Goal: Information Seeking & Learning: Find specific fact

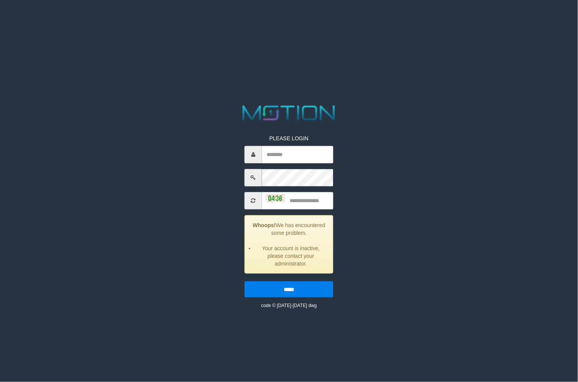
type input "*"
type input "********"
type input "****"
click at [245, 281] on input "*****" at bounding box center [289, 289] width 89 height 16
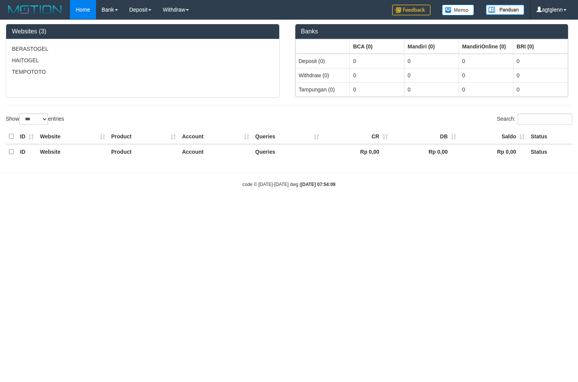
select select "***"
click at [233, 207] on html "Toggle navigation Home Bank Account List Load By Website Group [ITOTO] BERASTOG…" at bounding box center [289, 103] width 578 height 207
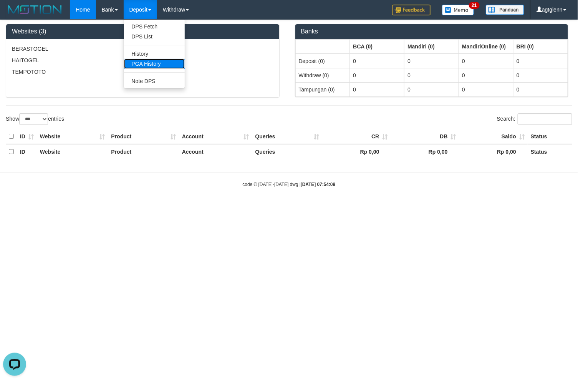
click at [150, 60] on link "PGA History" at bounding box center [154, 64] width 61 height 10
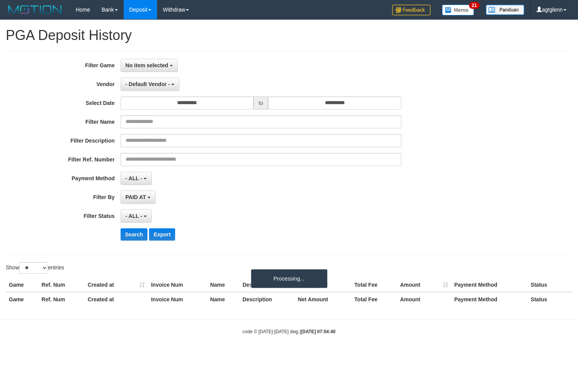
select select
select select "**"
click at [147, 70] on button "No item selected" at bounding box center [149, 65] width 57 height 13
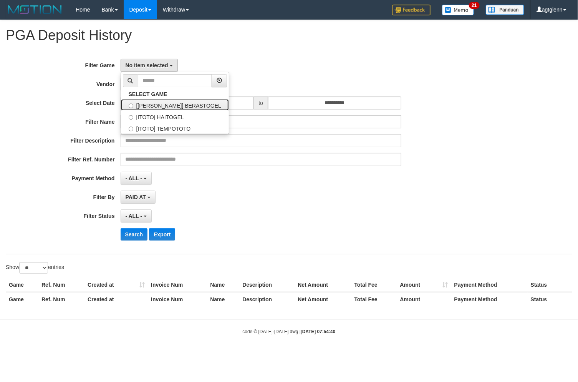
drag, startPoint x: 157, startPoint y: 102, endPoint x: 162, endPoint y: 105, distance: 6.0
click at [157, 103] on label "[[PERSON_NAME]] BERASTOGEL" at bounding box center [175, 105] width 108 height 12
select select "****"
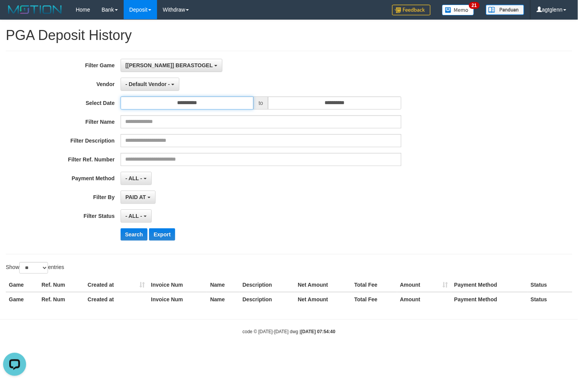
click at [216, 105] on input "**********" at bounding box center [187, 102] width 133 height 13
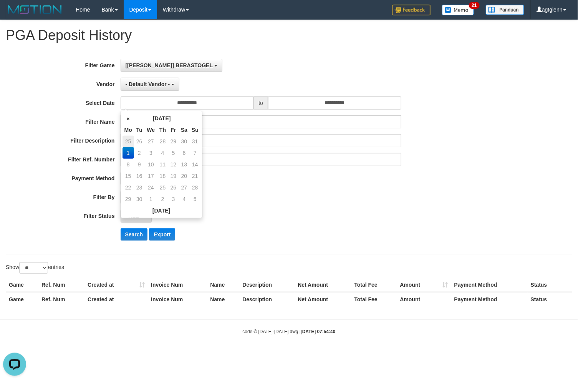
click at [131, 141] on td "25" at bounding box center [128, 142] width 12 height 12
type input "**********"
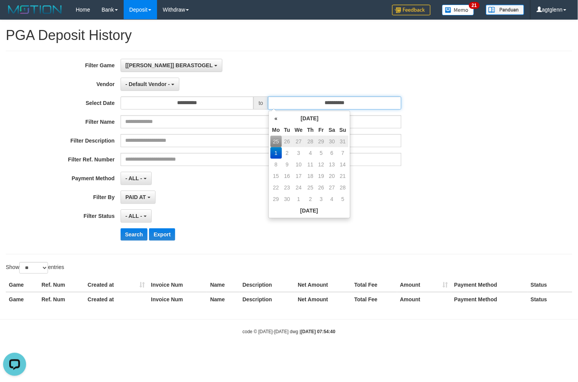
click at [386, 101] on input "**********" at bounding box center [334, 102] width 133 height 13
click at [341, 140] on td "31" at bounding box center [343, 142] width 11 height 12
type input "**********"
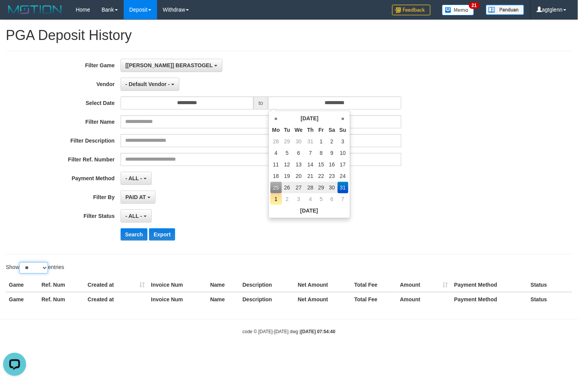
click at [36, 270] on select "** ** ** ***" at bounding box center [33, 268] width 29 height 12
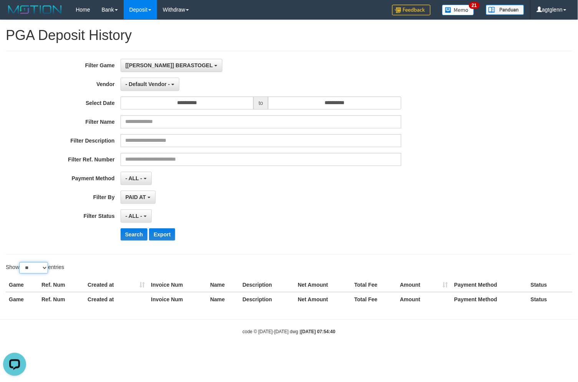
select select "**"
click at [20, 262] on select "** ** ** ***" at bounding box center [33, 268] width 29 height 12
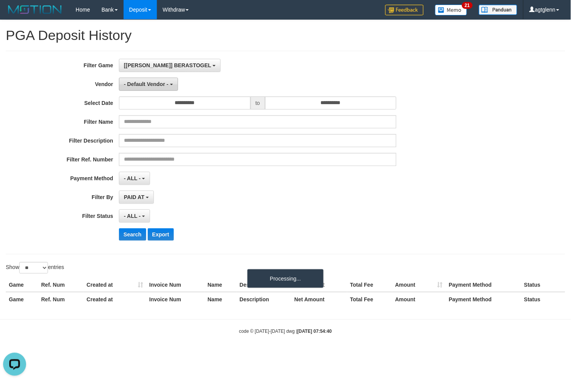
click at [151, 84] on span "- Default Vendor -" at bounding box center [146, 84] width 45 height 6
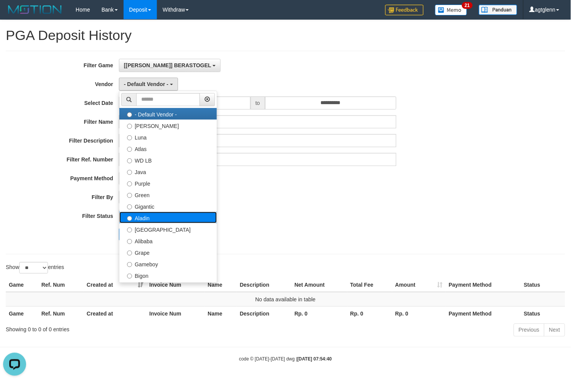
click at [154, 217] on label "Aladin" at bounding box center [168, 218] width 98 height 12
select select "**********"
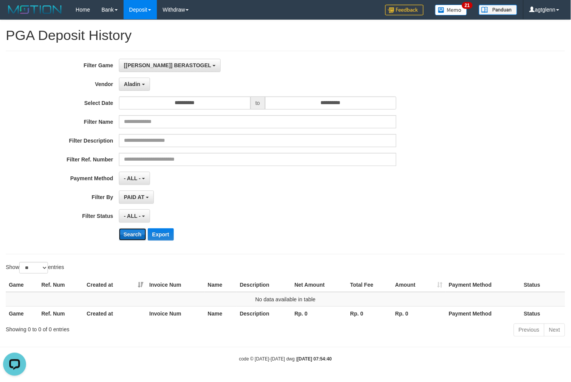
click at [136, 232] on button "Search" at bounding box center [132, 234] width 27 height 12
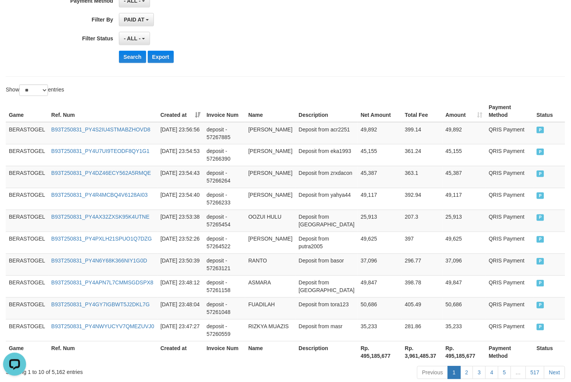
scroll to position [213, 0]
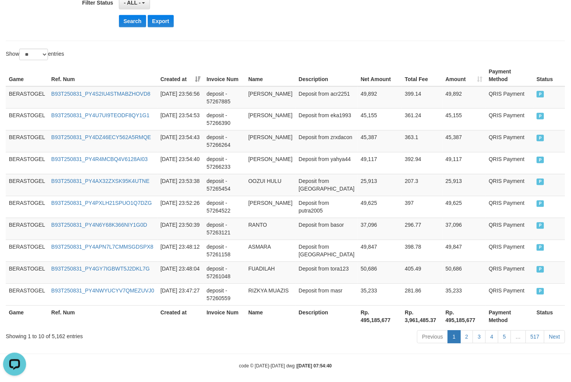
click at [402, 313] on th "Rp. 3,961,485.37" at bounding box center [422, 316] width 41 height 22
click at [362, 307] on th "Rp. 495,185,677" at bounding box center [380, 316] width 44 height 22
drag, startPoint x: 362, startPoint y: 307, endPoint x: 366, endPoint y: 306, distance: 4.3
click at [366, 307] on th "Rp. 495,185,677" at bounding box center [380, 316] width 44 height 22
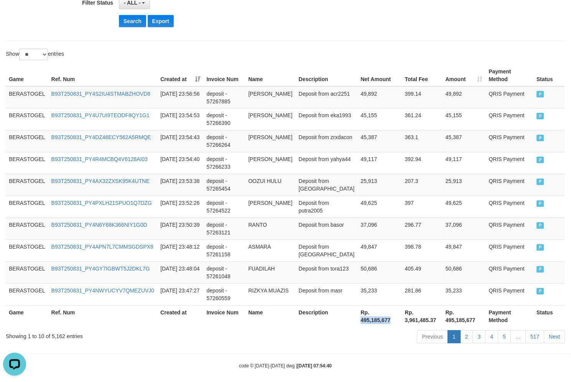
copy th "495,185,677"
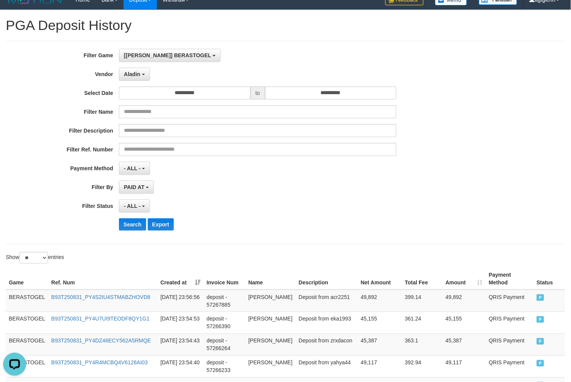
scroll to position [0, 0]
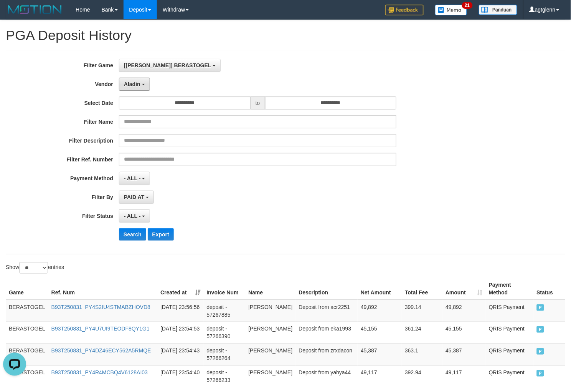
drag, startPoint x: 131, startPoint y: 84, endPoint x: 131, endPoint y: 106, distance: 22.3
click at [131, 84] on span "Aladin" at bounding box center [132, 84] width 17 height 6
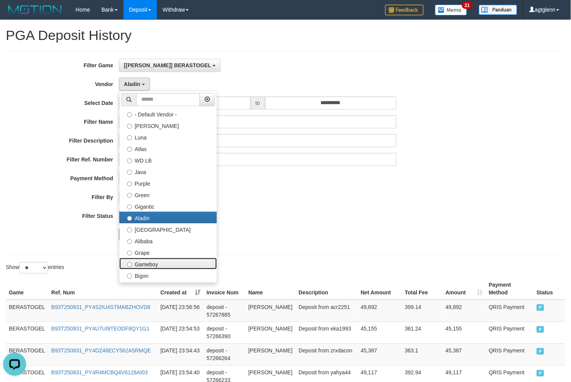
click at [160, 260] on label "Gameboy" at bounding box center [168, 264] width 98 height 12
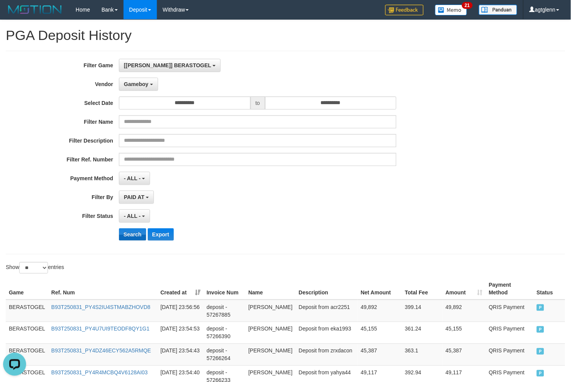
drag, startPoint x: 135, startPoint y: 226, endPoint x: 131, endPoint y: 235, distance: 9.8
click at [134, 227] on div "**********" at bounding box center [238, 152] width 476 height 187
drag, startPoint x: 131, startPoint y: 235, endPoint x: 194, endPoint y: 236, distance: 63.4
click at [131, 235] on button "Search" at bounding box center [132, 234] width 27 height 12
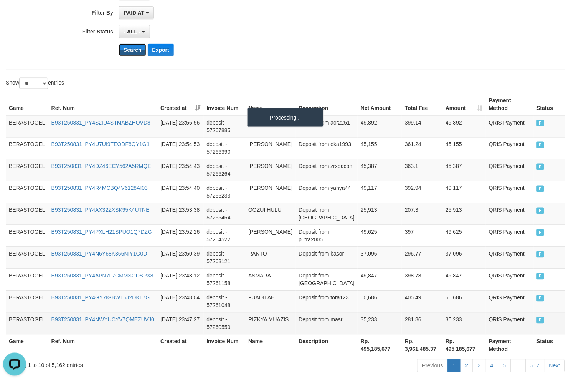
scroll to position [213, 0]
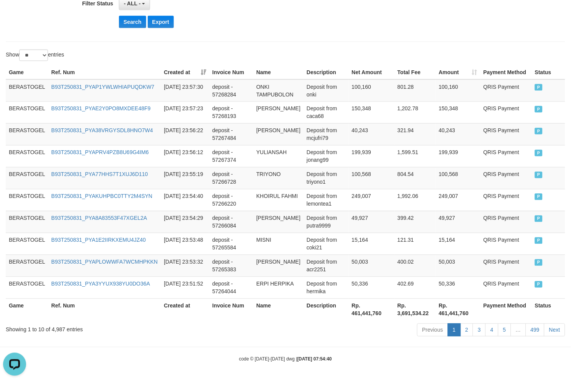
click at [369, 301] on th "Rp. 461,441,760" at bounding box center [372, 309] width 46 height 22
click at [374, 301] on th "Rp. 461,441,760" at bounding box center [372, 309] width 46 height 22
copy th "461,441,760"
drag, startPoint x: 202, startPoint y: 127, endPoint x: 209, endPoint y: 127, distance: 7.0
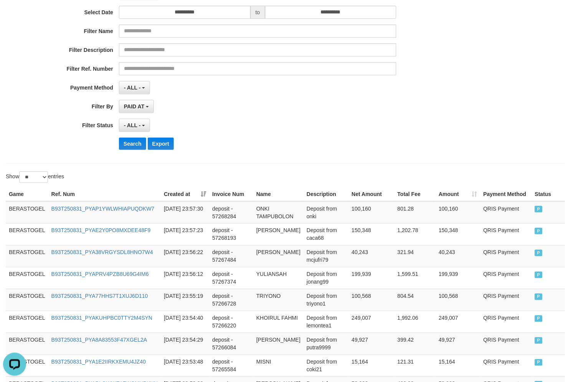
scroll to position [6, 0]
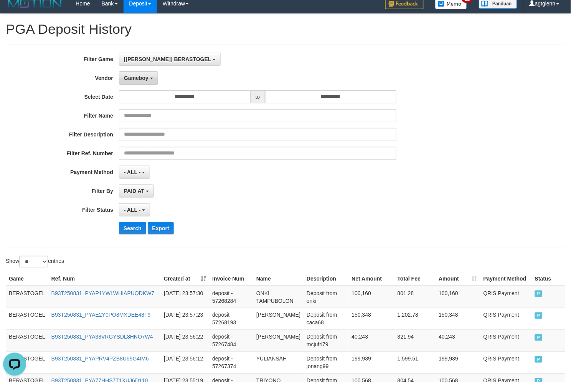
click at [145, 83] on button "Gameboy" at bounding box center [138, 77] width 39 height 13
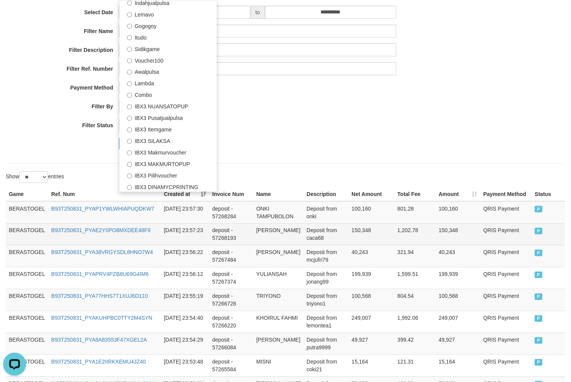
scroll to position [91, 0]
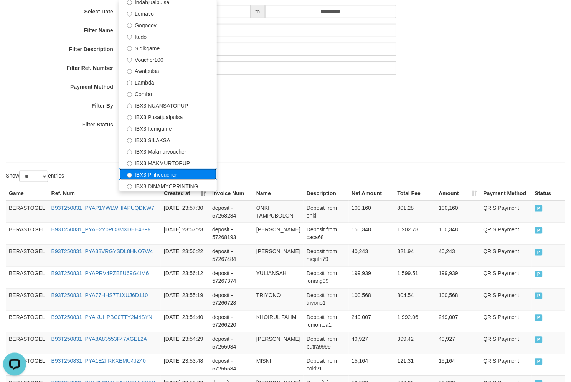
click at [177, 174] on label "IBX3 Pilihvoucher" at bounding box center [168, 175] width 98 height 12
select select "**********"
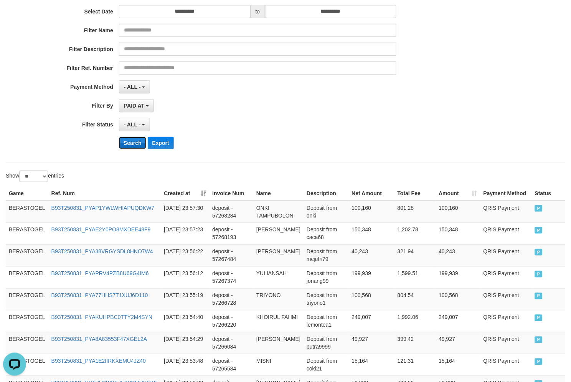
click at [131, 137] on button "Search" at bounding box center [132, 143] width 27 height 12
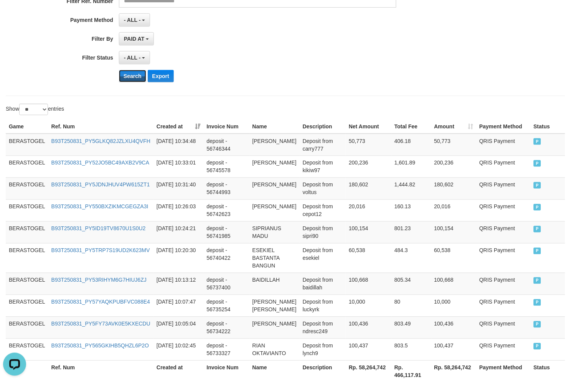
scroll to position [228, 0]
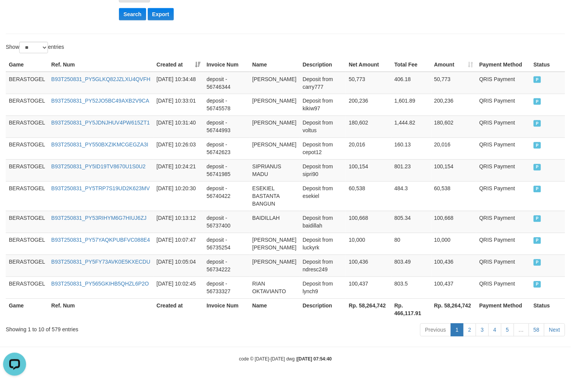
click at [359, 298] on th "Rp. 58,264,742" at bounding box center [369, 309] width 46 height 22
click at [361, 303] on th "Rp. 58,264,742" at bounding box center [369, 309] width 46 height 22
click at [366, 303] on th "Rp. 58,264,742" at bounding box center [369, 309] width 46 height 22
copy th "58,264,742"
click at [368, 169] on td "100,154" at bounding box center [369, 170] width 46 height 22
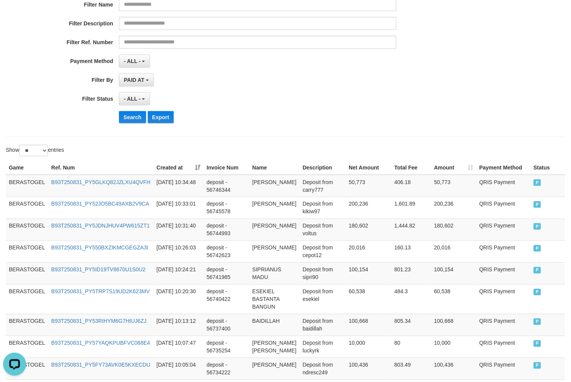
scroll to position [0, 0]
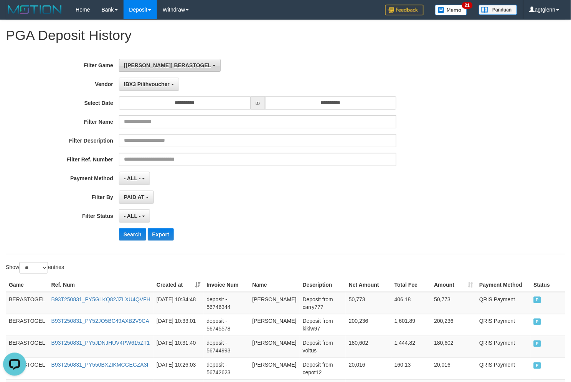
click at [160, 61] on button "[[PERSON_NAME]] BERASTOGEL" at bounding box center [170, 65] width 102 height 13
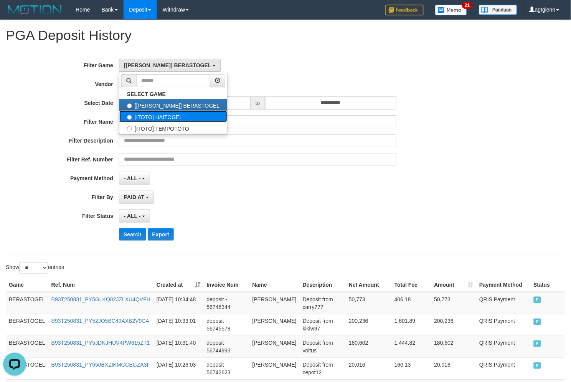
click at [168, 116] on label "[ITOTO] HAITOGEL" at bounding box center [173, 117] width 108 height 12
select select "****"
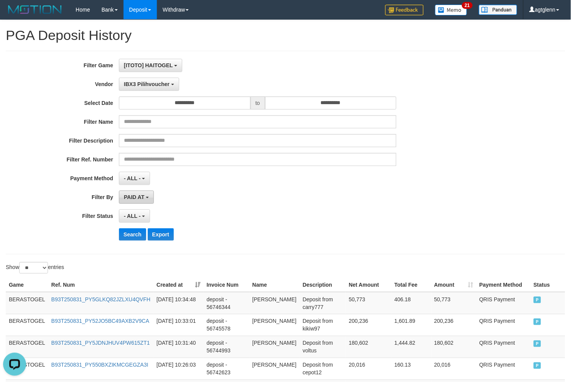
scroll to position [13, 0]
click at [135, 233] on button "Search" at bounding box center [132, 234] width 27 height 12
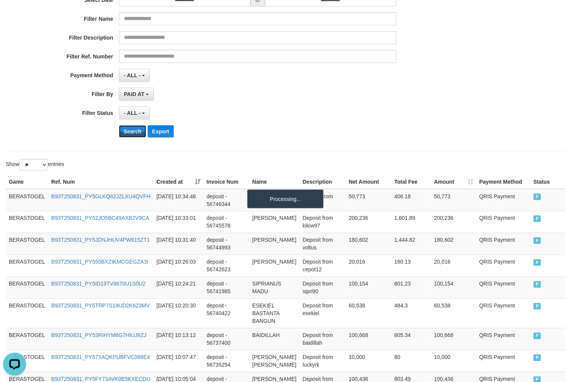
scroll to position [213, 0]
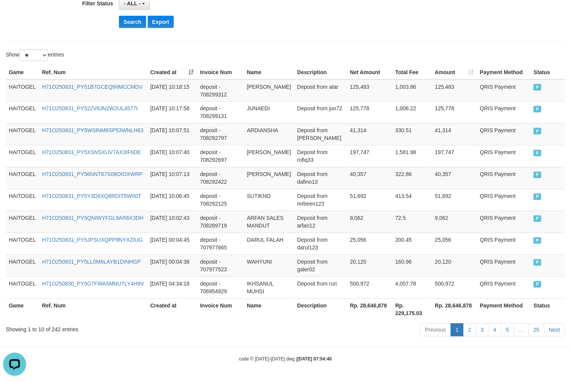
click at [366, 305] on th "Rp. 28,646,878" at bounding box center [369, 309] width 45 height 22
click at [365, 305] on th "Rp. 28,646,878" at bounding box center [369, 309] width 45 height 22
copy th "28,646,878"
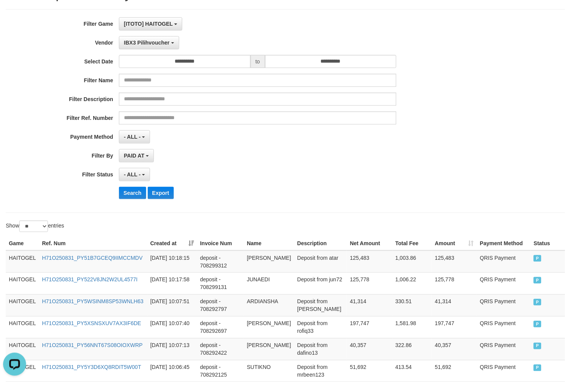
scroll to position [0, 0]
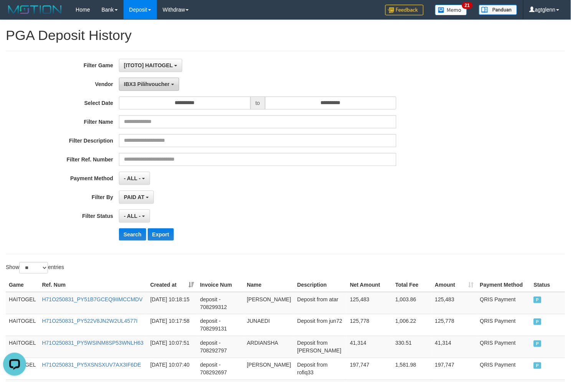
click at [138, 86] on span "IBX3 Pilihvoucher" at bounding box center [147, 84] width 46 height 6
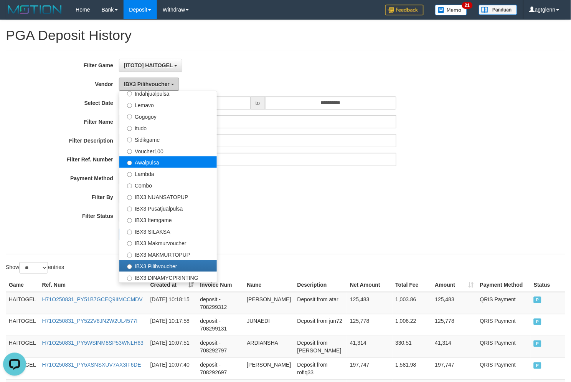
scroll to position [81, 0]
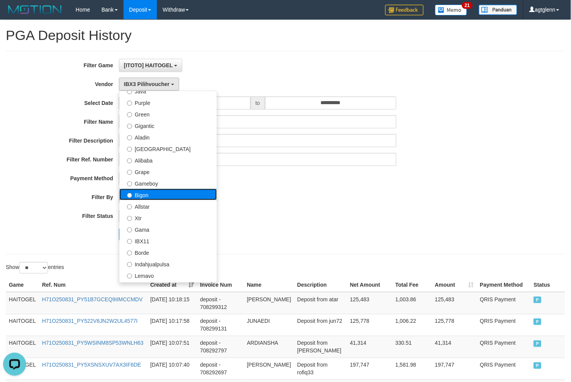
click at [163, 193] on label "Bigon" at bounding box center [168, 195] width 98 height 12
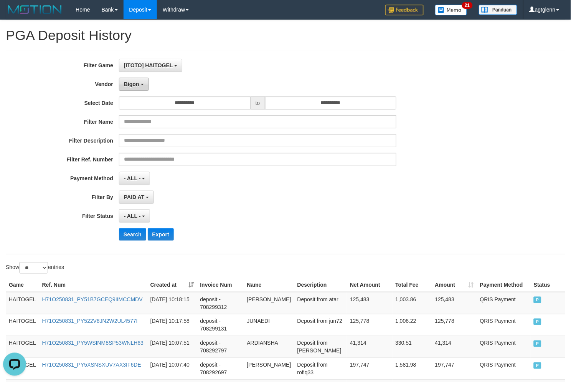
click at [143, 83] on button "Bigon" at bounding box center [134, 84] width 30 height 13
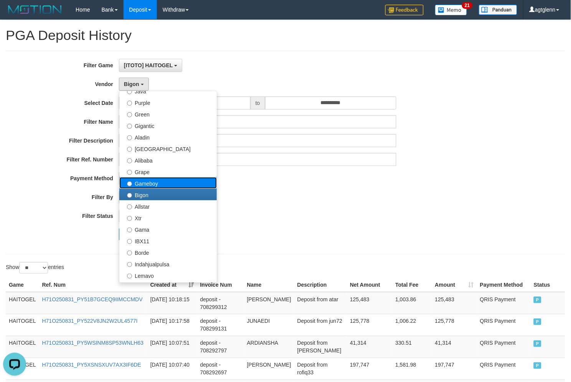
click at [157, 182] on label "Gameboy" at bounding box center [168, 183] width 98 height 12
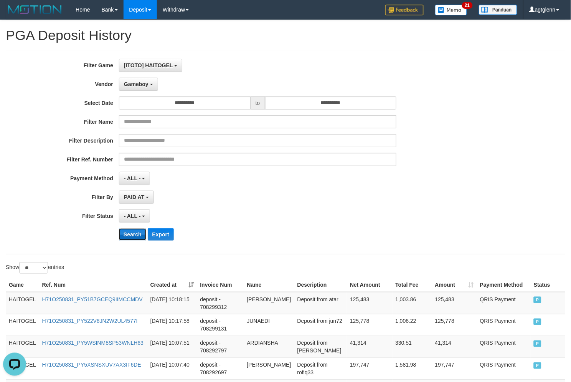
click at [133, 230] on button "Search" at bounding box center [132, 234] width 27 height 12
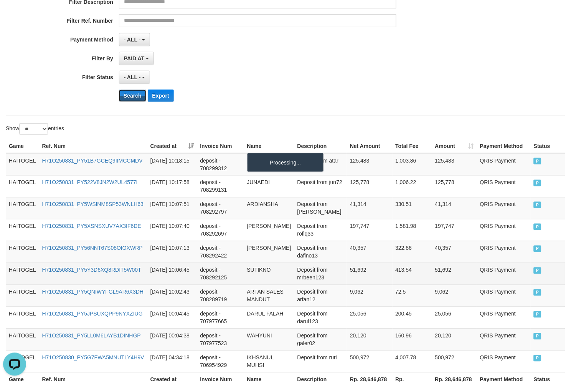
scroll to position [213, 0]
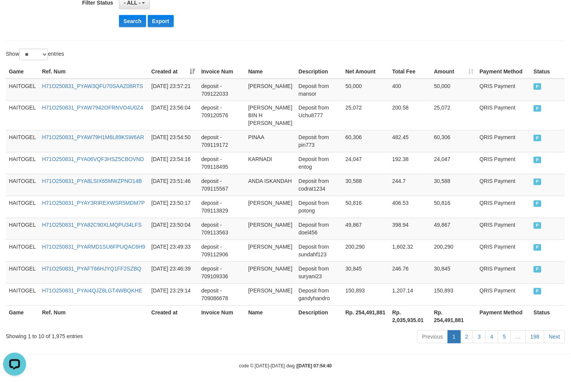
click at [360, 320] on th "Rp. 254,491,881" at bounding box center [366, 316] width 47 height 22
click at [364, 320] on th "Rp. 254,491,881" at bounding box center [366, 316] width 47 height 22
copy th "254,491,881"
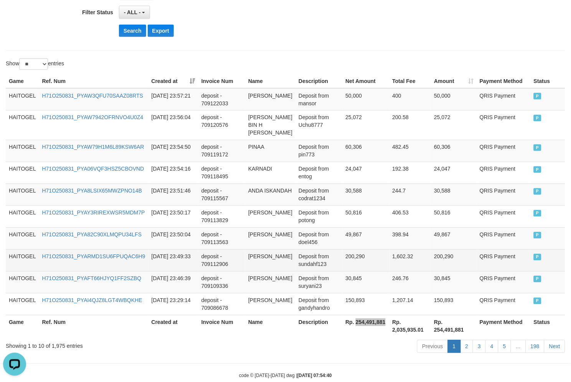
scroll to position [0, 0]
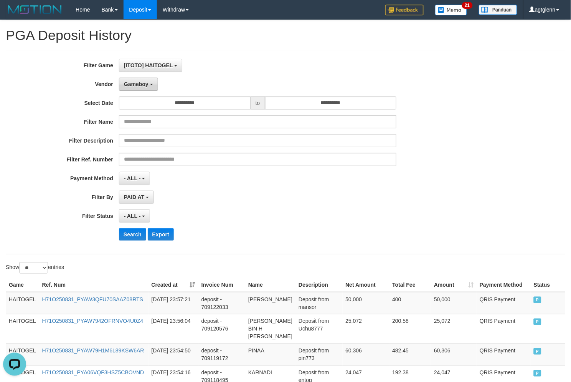
click at [138, 87] on button "Gameboy" at bounding box center [138, 84] width 39 height 13
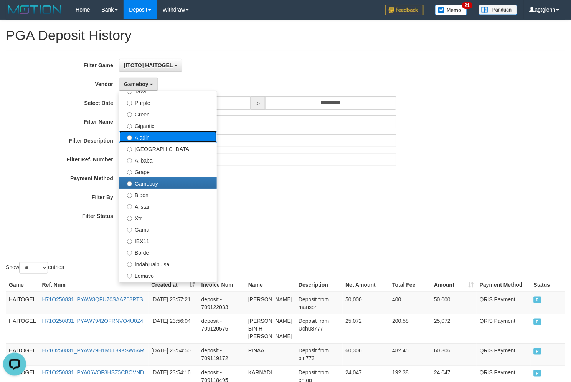
click at [159, 141] on label "Aladin" at bounding box center [168, 137] width 98 height 12
select select "**********"
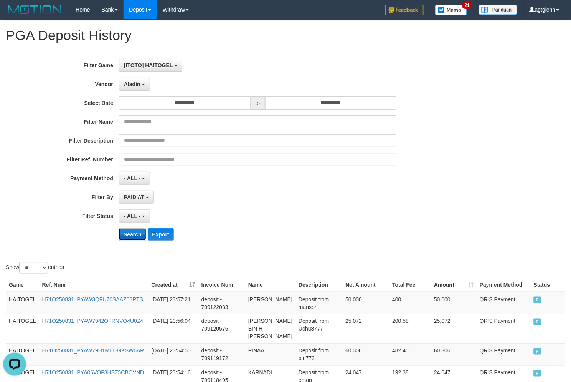
click at [131, 237] on button "Search" at bounding box center [132, 234] width 27 height 12
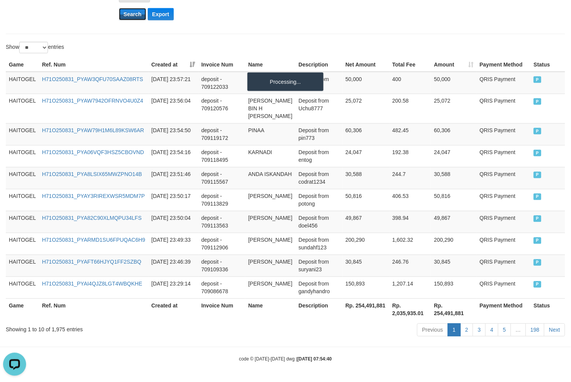
scroll to position [221, 0]
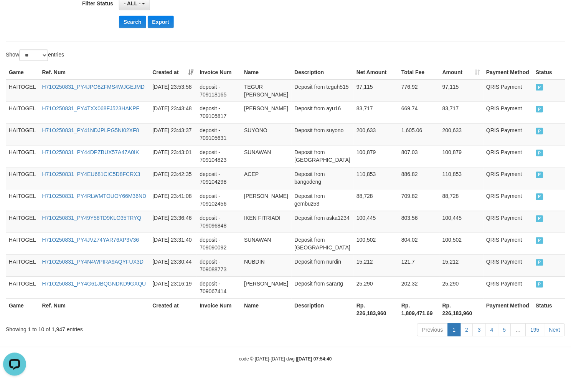
click at [356, 302] on th "Rp. 226,183,960" at bounding box center [376, 309] width 45 height 22
click at [360, 302] on th "Rp. 226,183,960" at bounding box center [376, 309] width 45 height 22
copy th "226,183,960"
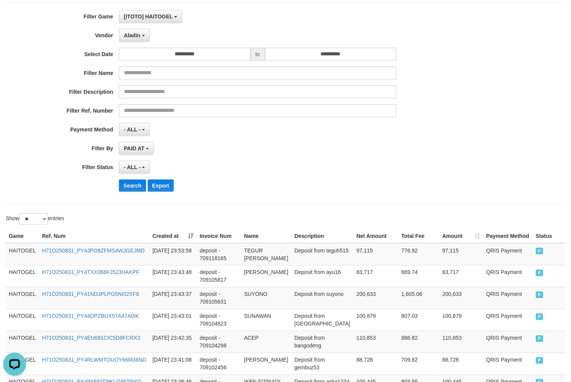
scroll to position [0, 0]
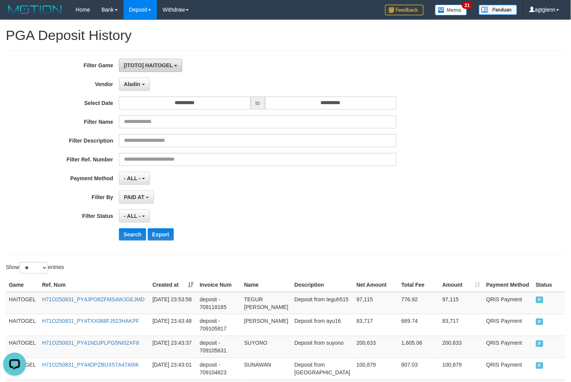
click at [155, 60] on button "[ITOTO] HAITOGEL" at bounding box center [150, 65] width 63 height 13
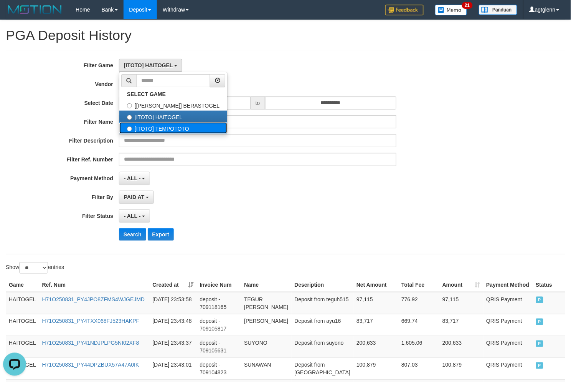
click at [170, 128] on label "[ITOTO] TEMPOTOTO" at bounding box center [173, 128] width 108 height 12
select select "****"
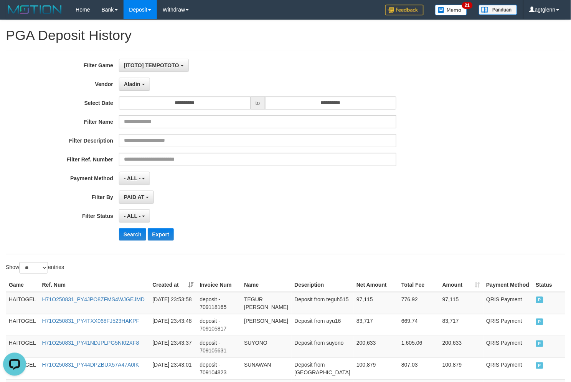
scroll to position [20, 0]
click at [138, 74] on div "**********" at bounding box center [238, 152] width 476 height 187
click at [138, 83] on span "Aladin" at bounding box center [132, 84] width 17 height 6
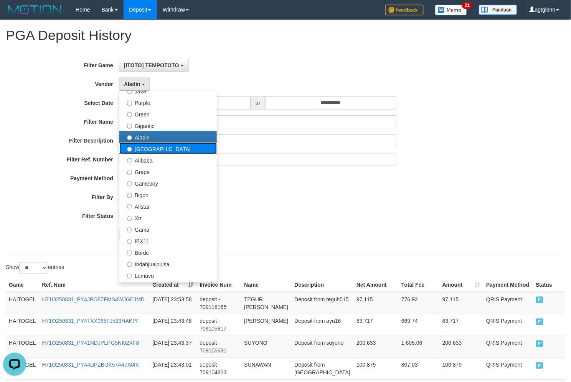
click at [149, 153] on label "[GEOGRAPHIC_DATA]" at bounding box center [168, 148] width 98 height 12
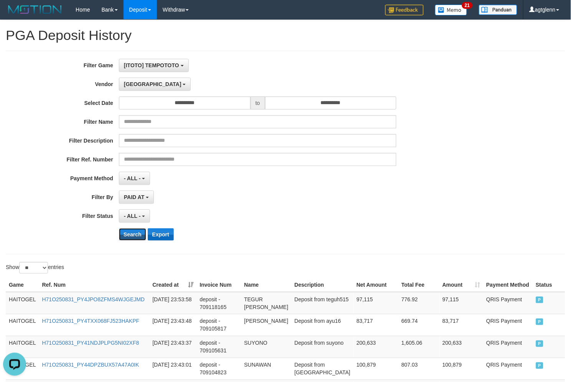
drag, startPoint x: 134, startPoint y: 228, endPoint x: 150, endPoint y: 228, distance: 16.1
click at [133, 230] on button "Search" at bounding box center [132, 234] width 27 height 12
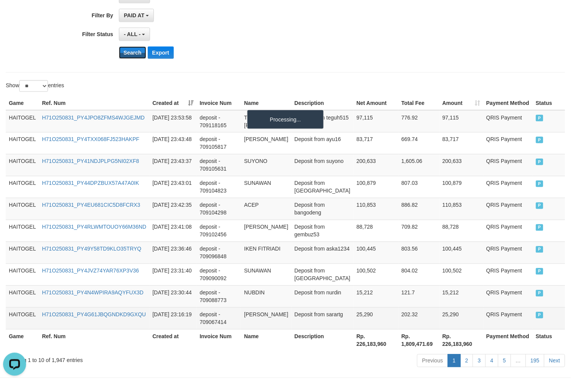
scroll to position [221, 0]
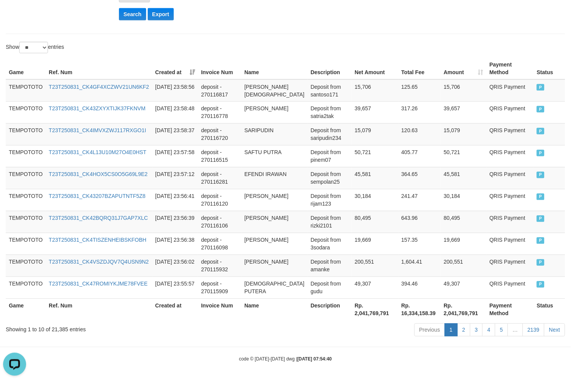
click at [354, 309] on th "Rp. 2,041,769,791" at bounding box center [375, 309] width 47 height 22
copy th "2,041,769,791"
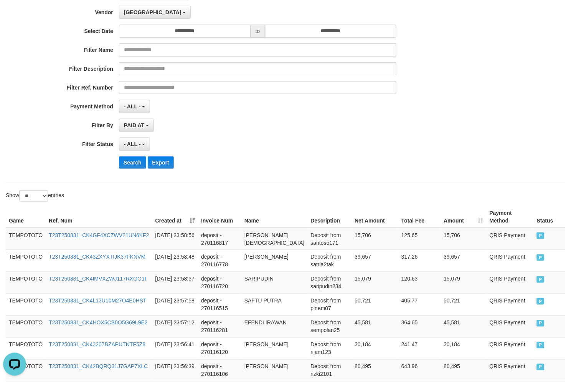
scroll to position [0, 0]
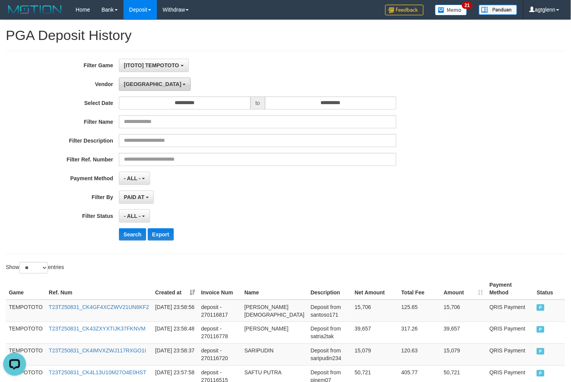
click at [133, 78] on button "[GEOGRAPHIC_DATA]" at bounding box center [155, 84] width 72 height 13
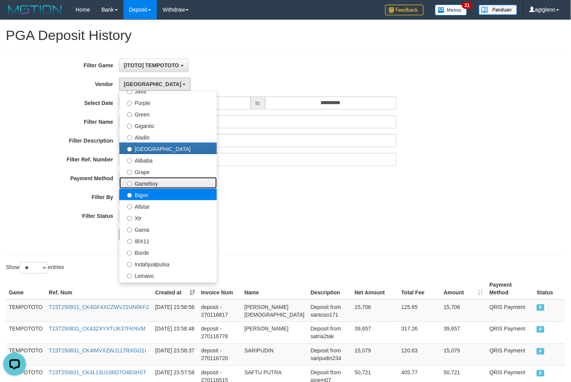
drag, startPoint x: 150, startPoint y: 185, endPoint x: 149, endPoint y: 194, distance: 9.0
click at [149, 194] on ul "- Default Vendor - [PERSON_NAME] Atlas WD LB Java Purple Green Gigantic Aladin …" at bounding box center [168, 187] width 98 height 192
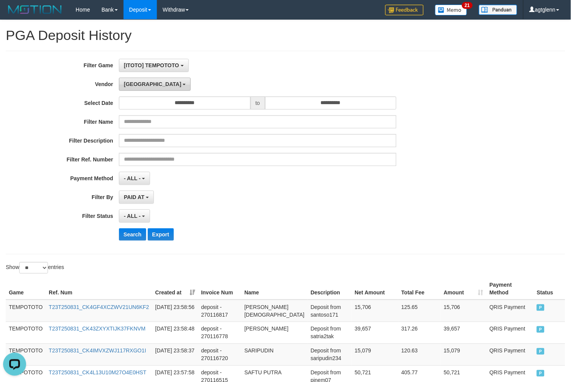
click at [143, 81] on button "[GEOGRAPHIC_DATA]" at bounding box center [155, 84] width 72 height 13
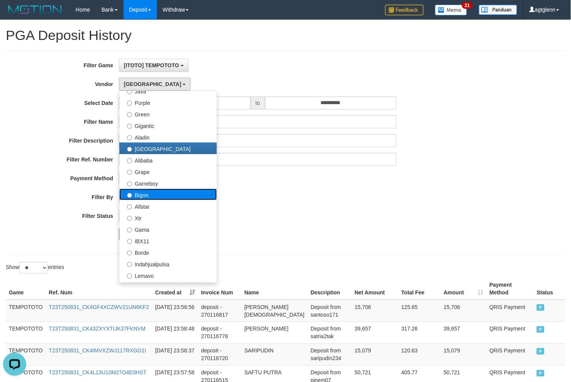
click at [152, 194] on label "Bigon" at bounding box center [168, 195] width 98 height 12
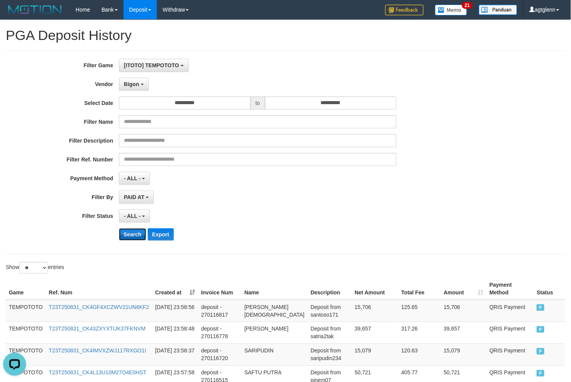
click at [136, 233] on button "Search" at bounding box center [132, 234] width 27 height 12
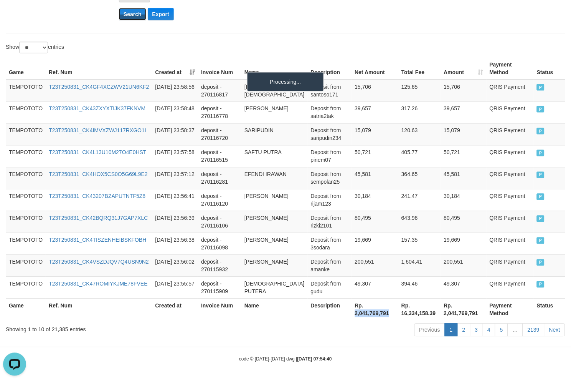
scroll to position [213, 0]
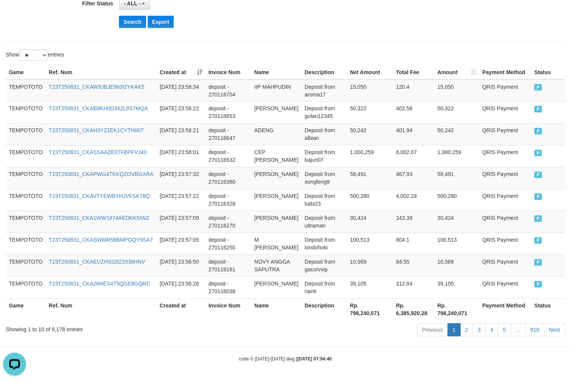
click at [356, 305] on th "Rp. 798,240,071" at bounding box center [370, 309] width 46 height 22
drag, startPoint x: 356, startPoint y: 305, endPoint x: 363, endPoint y: 305, distance: 6.9
click at [361, 305] on th "Rp. 798,240,071" at bounding box center [370, 309] width 46 height 22
copy th "798,240,071"
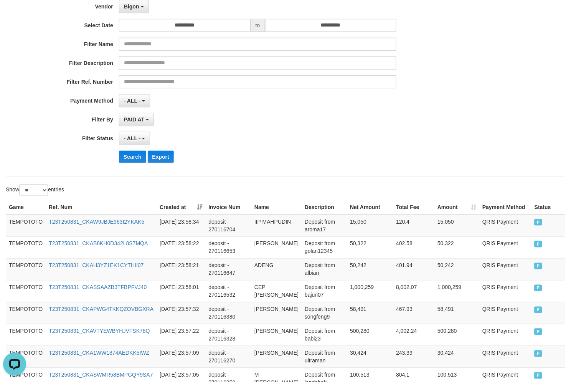
scroll to position [0, 0]
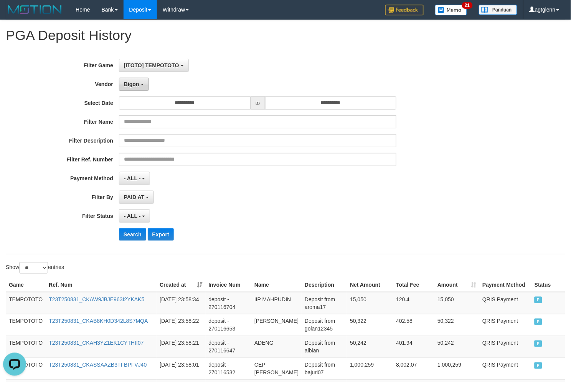
click at [130, 86] on span "Bigon" at bounding box center [131, 84] width 15 height 6
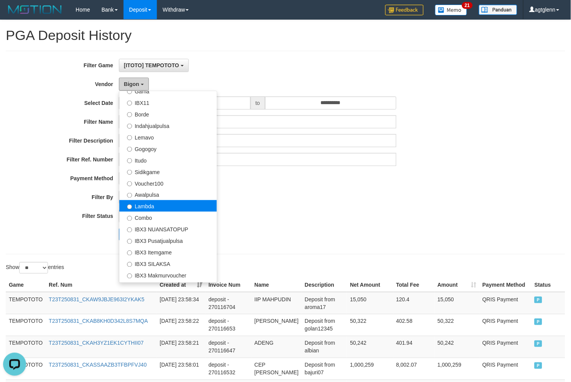
scroll to position [166, 0]
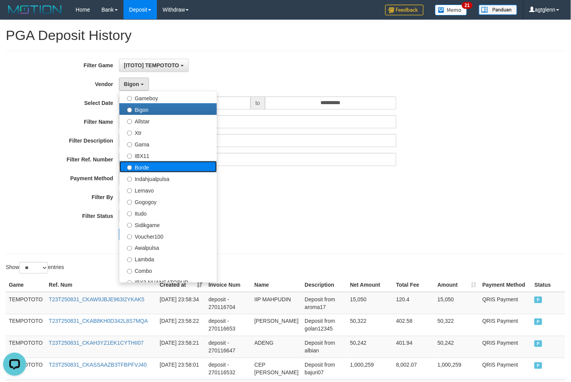
click at [162, 167] on label "Borde" at bounding box center [168, 167] width 98 height 12
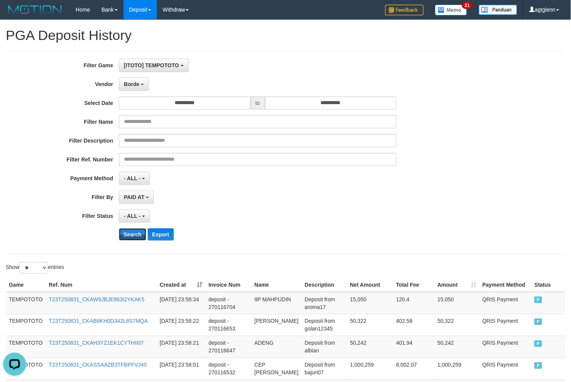
drag, startPoint x: 133, startPoint y: 235, endPoint x: 179, endPoint y: 240, distance: 46.4
click at [133, 235] on button "Search" at bounding box center [132, 234] width 27 height 12
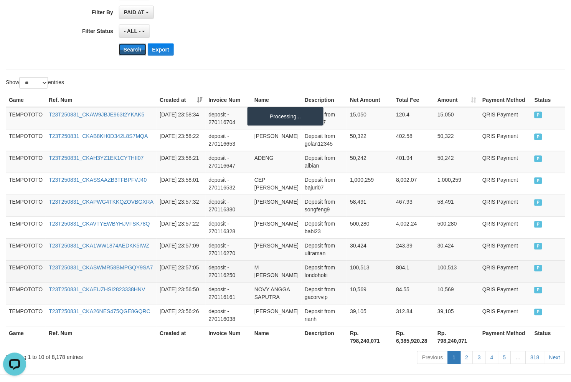
scroll to position [213, 0]
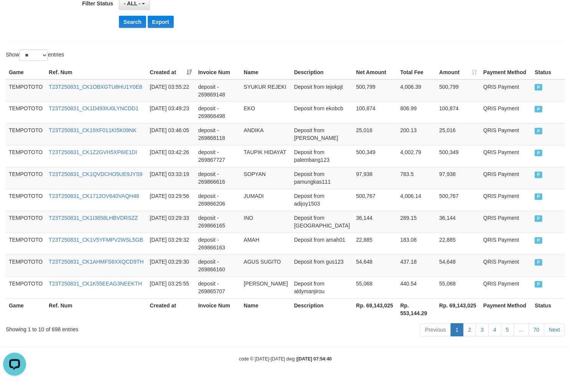
drag, startPoint x: 354, startPoint y: 302, endPoint x: 359, endPoint y: 302, distance: 4.2
click at [355, 302] on th "Rp. 69,143,025" at bounding box center [375, 309] width 44 height 22
drag, startPoint x: 359, startPoint y: 302, endPoint x: 368, endPoint y: 302, distance: 9.2
click at [368, 302] on th "Rp. 69,143,025" at bounding box center [375, 309] width 44 height 22
copy th "69,143,025"
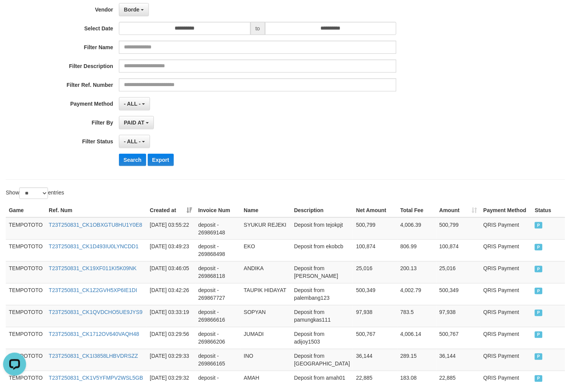
scroll to position [0, 0]
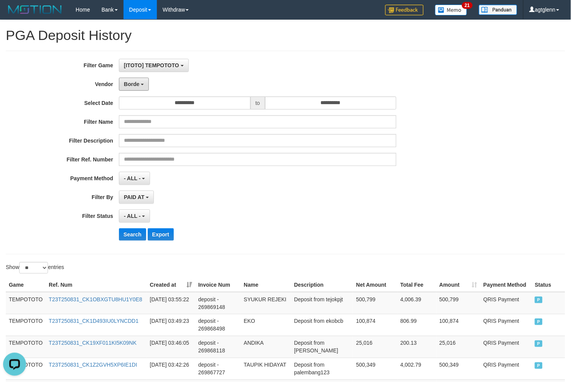
drag, startPoint x: 138, startPoint y: 88, endPoint x: 137, endPoint y: 121, distance: 33.4
click at [138, 88] on button "Borde" at bounding box center [134, 84] width 30 height 13
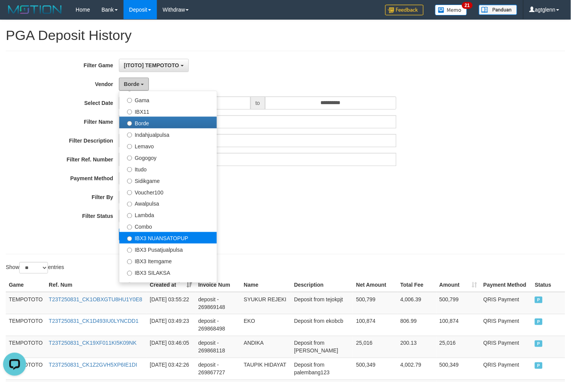
scroll to position [251, 0]
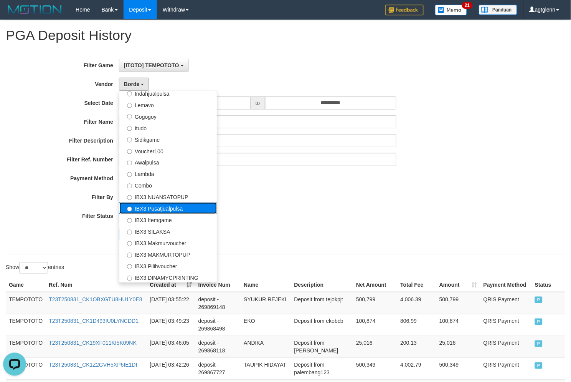
click at [170, 211] on label "IBX3 Pusatjualpulsa" at bounding box center [168, 208] width 98 height 12
select select "**********"
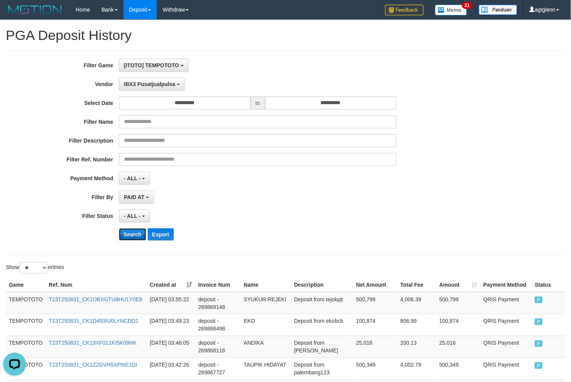
click at [131, 237] on button "Search" at bounding box center [132, 234] width 27 height 12
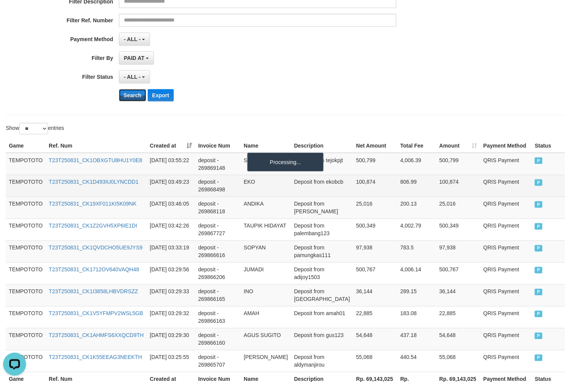
scroll to position [213, 0]
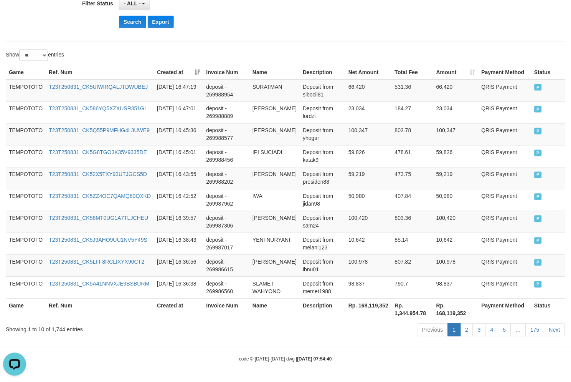
click at [373, 304] on th "Rp. 168,119,352" at bounding box center [369, 309] width 46 height 22
click at [376, 304] on th "Rp. 168,119,352" at bounding box center [369, 309] width 46 height 22
copy th "168,119,352"
click at [289, 221] on td "[PERSON_NAME]" at bounding box center [275, 222] width 50 height 22
